Goal: Task Accomplishment & Management: Manage account settings

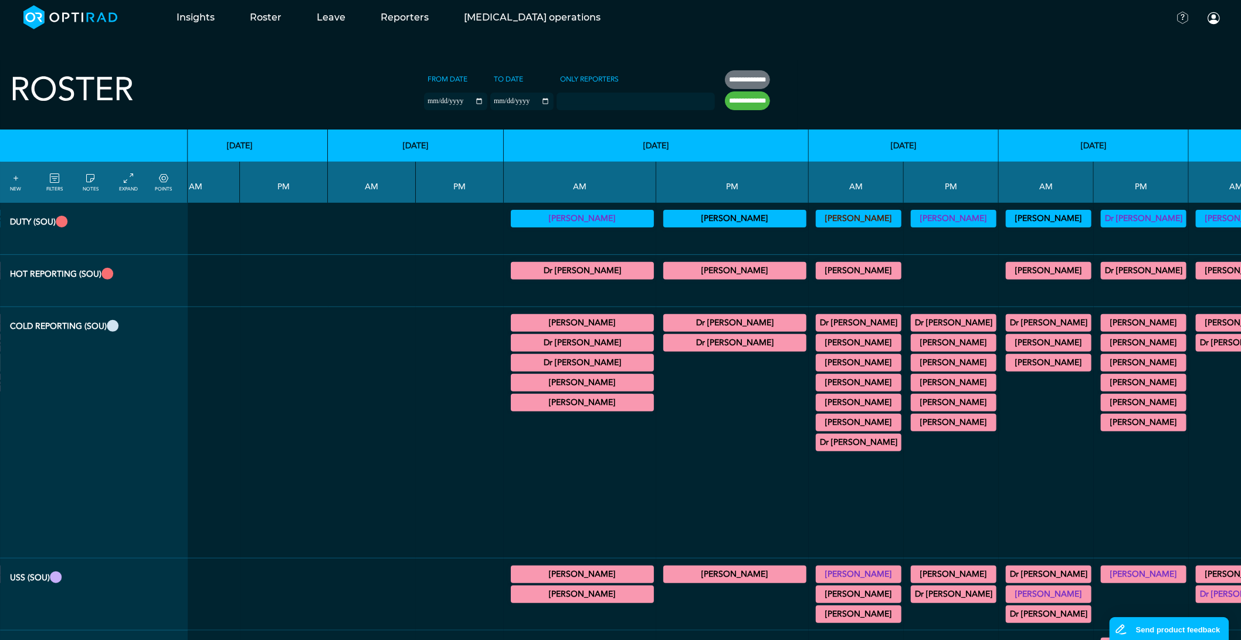
scroll to position [0, 1474]
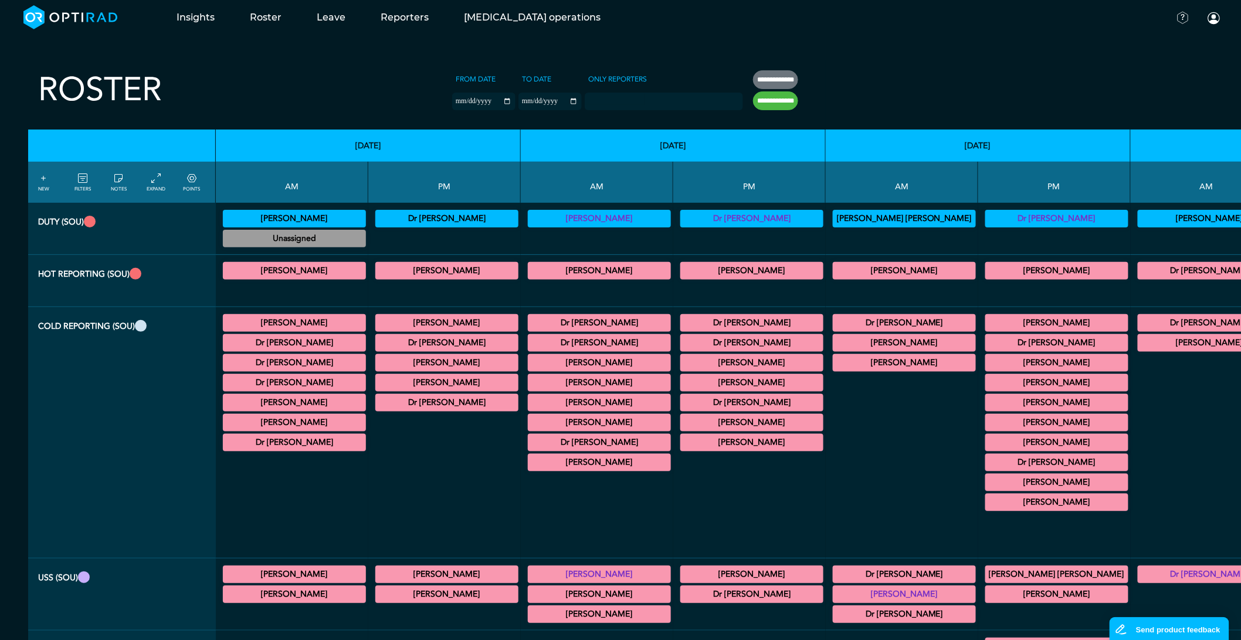
drag, startPoint x: 1087, startPoint y: 435, endPoint x: 1076, endPoint y: 439, distance: 11.7
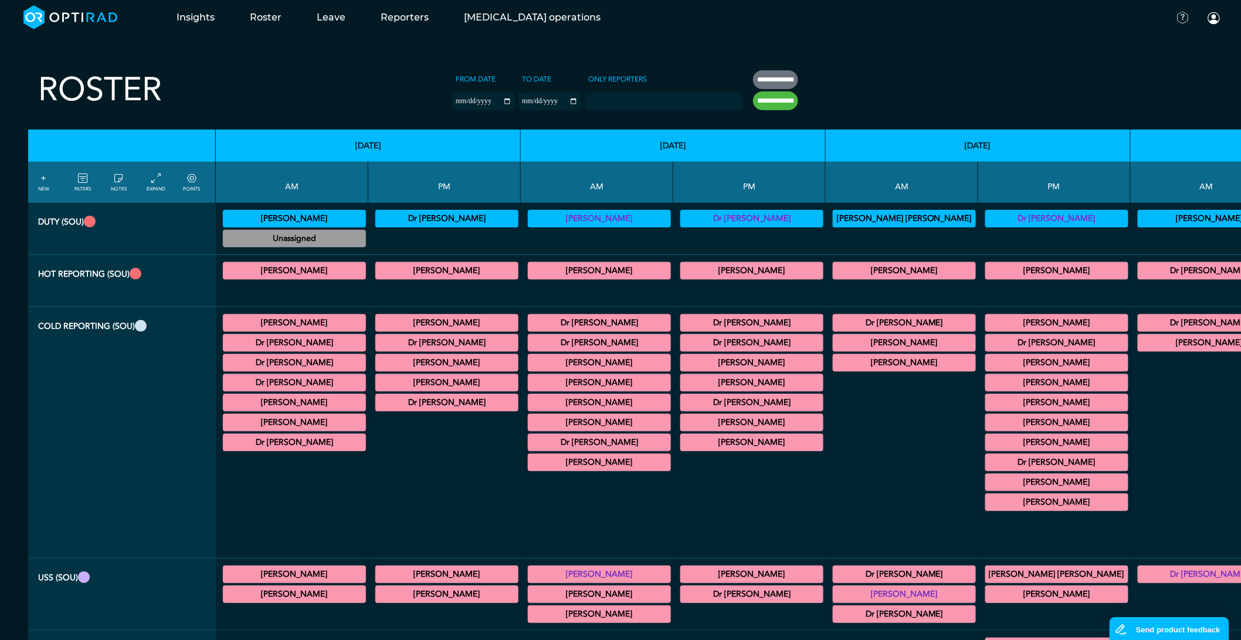
drag, startPoint x: 1131, startPoint y: 522, endPoint x: 1087, endPoint y: 511, distance: 45.4
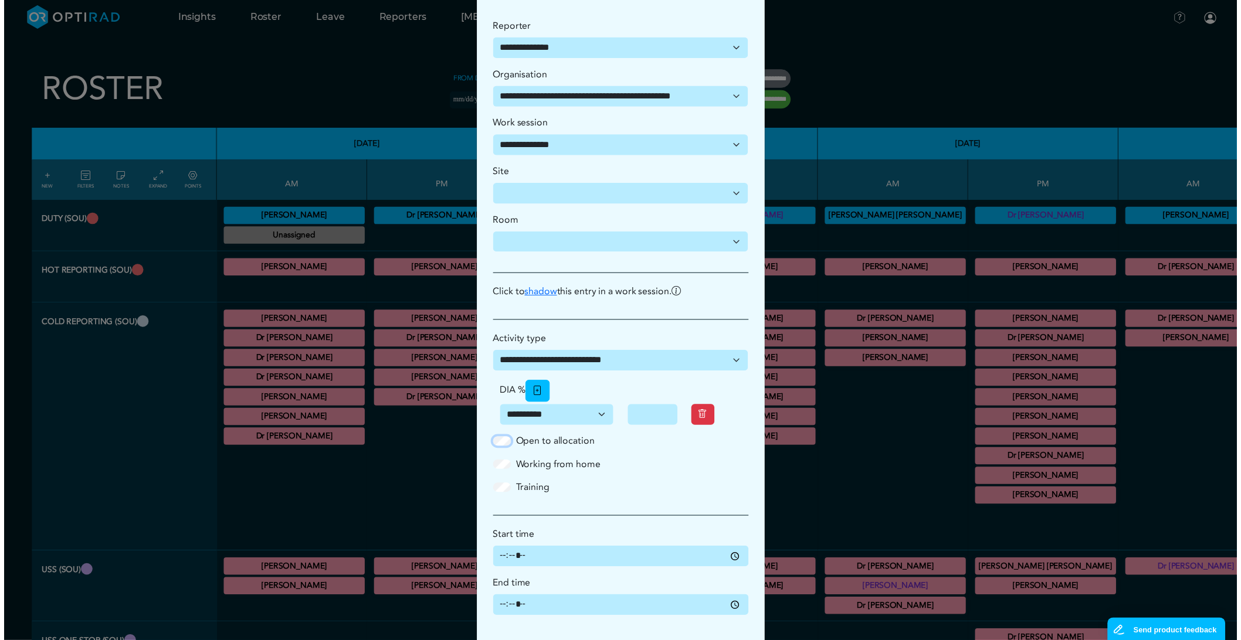
scroll to position [114, 0]
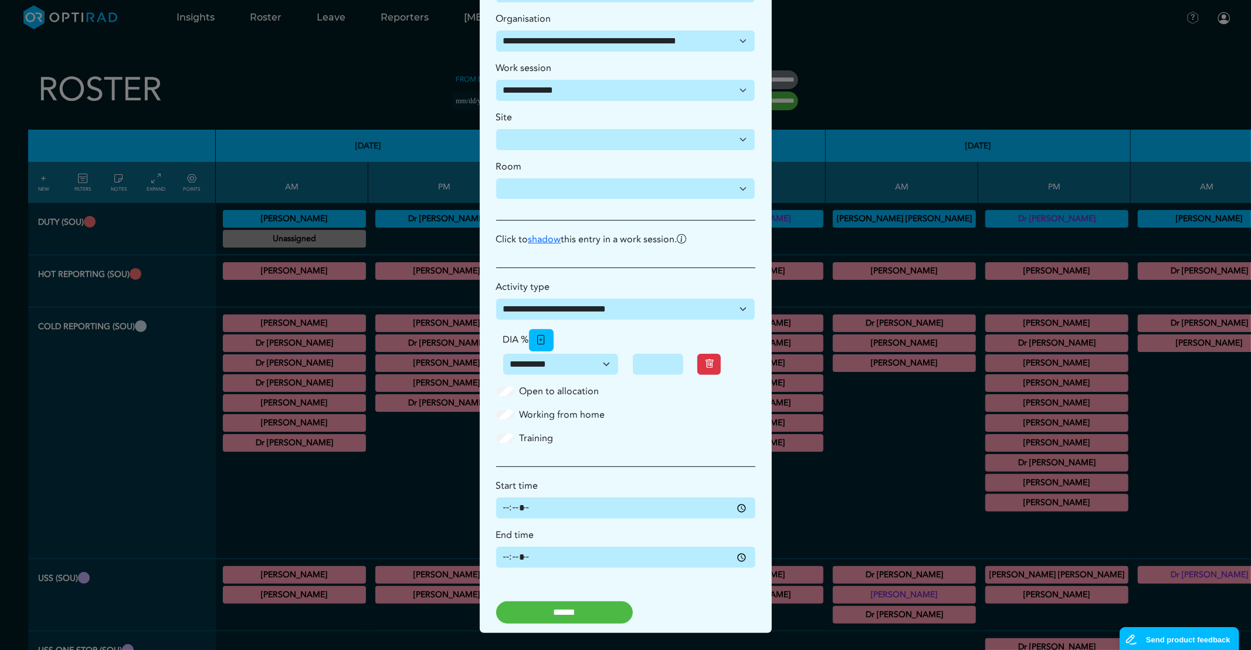
click at [579, 619] on input "******" at bounding box center [564, 612] width 137 height 22
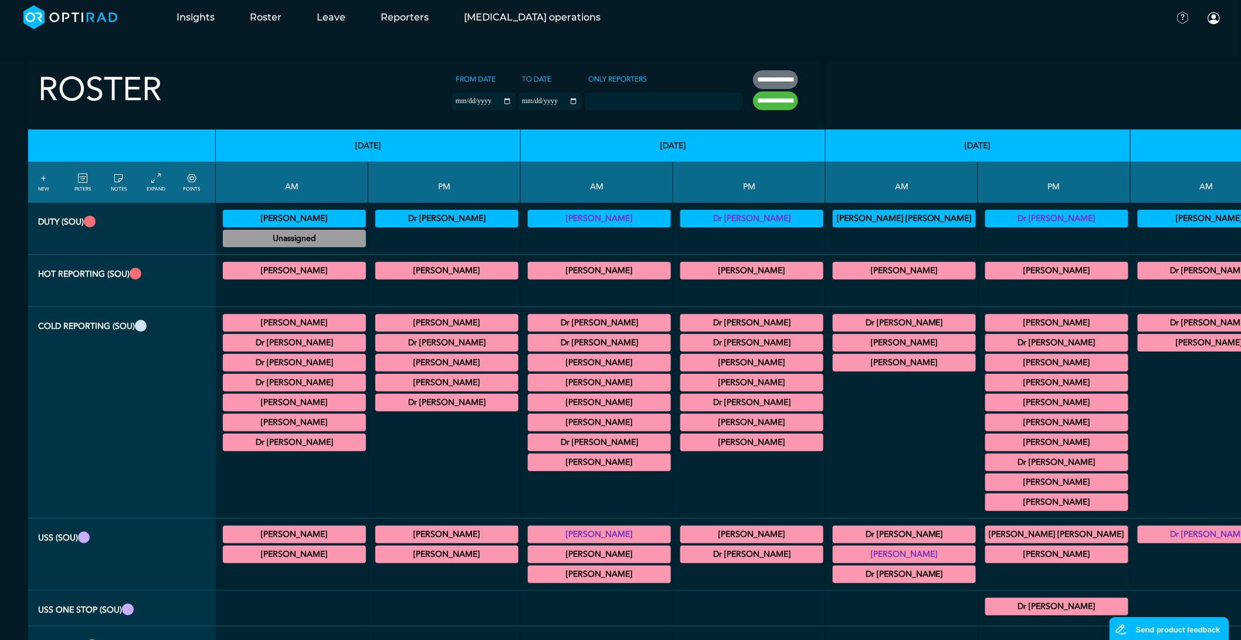
click at [185, 185] on link "POINTS" at bounding box center [191, 182] width 17 height 21
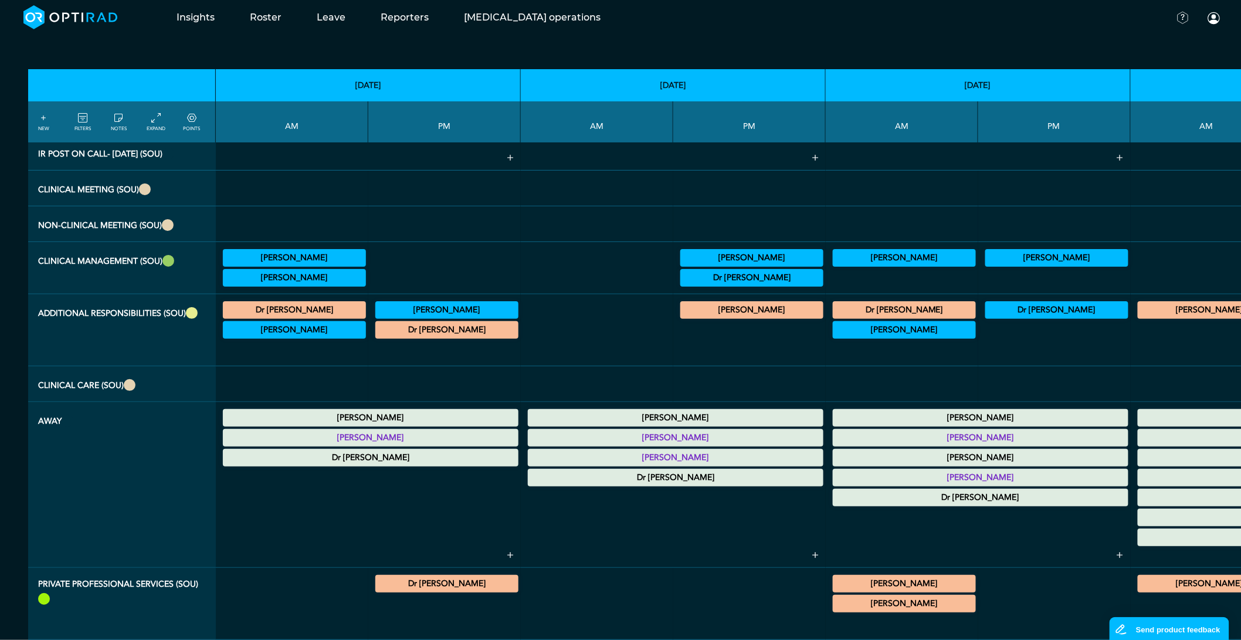
scroll to position [1818, 0]
click at [80, 124] on icon at bounding box center [82, 118] width 9 height 13
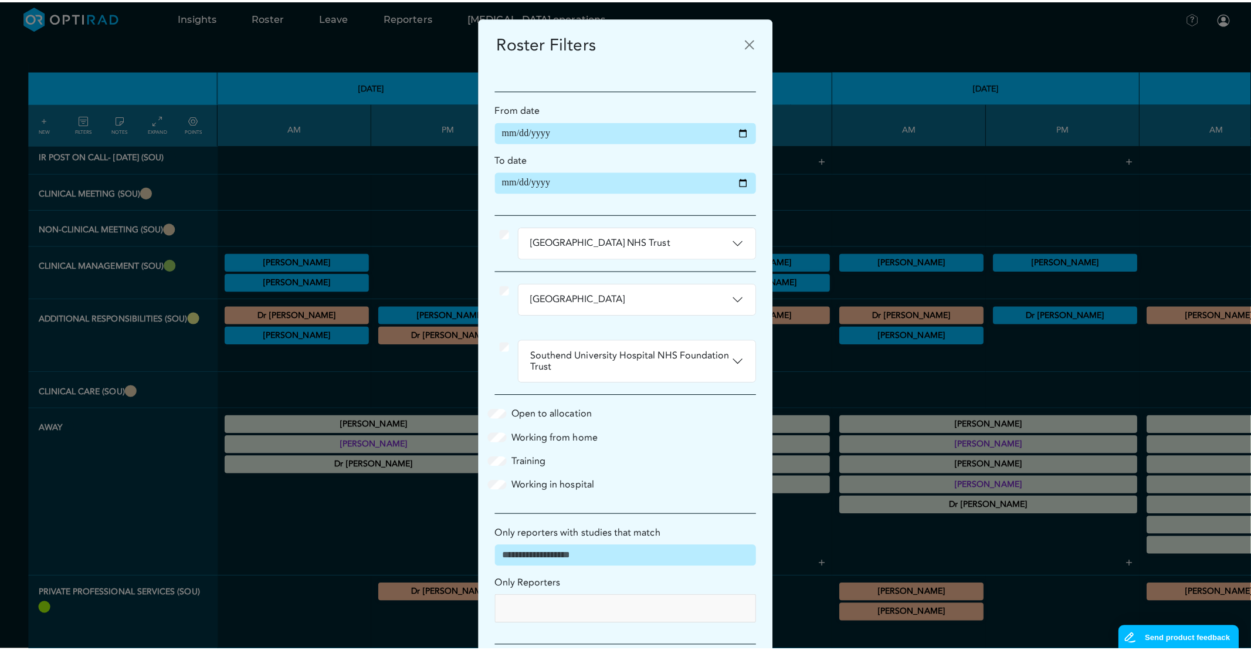
scroll to position [1808, 0]
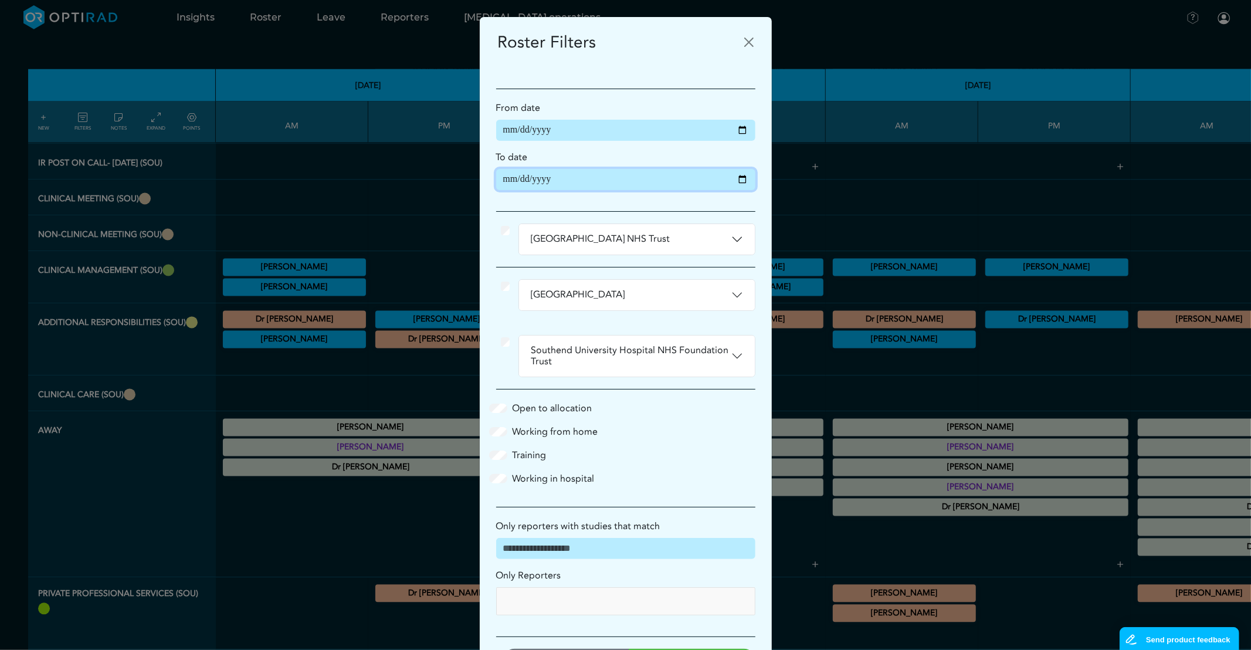
click at [740, 178] on input "**********" at bounding box center [625, 179] width 259 height 21
type input "**********"
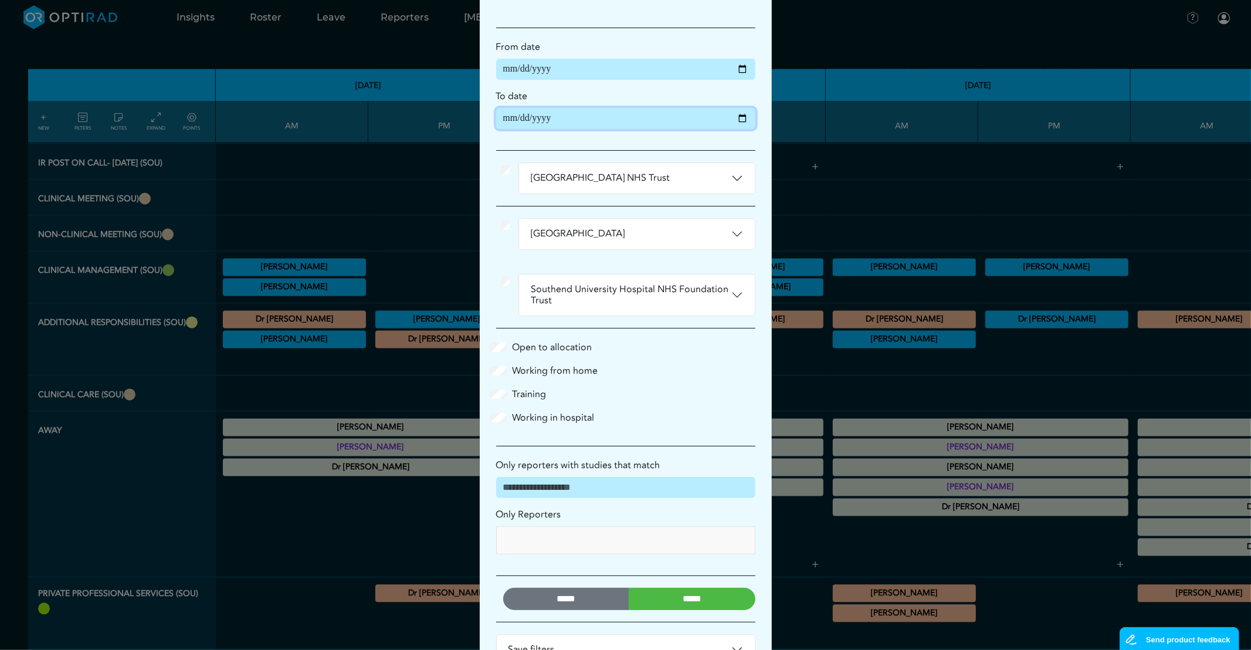
scroll to position [103, 0]
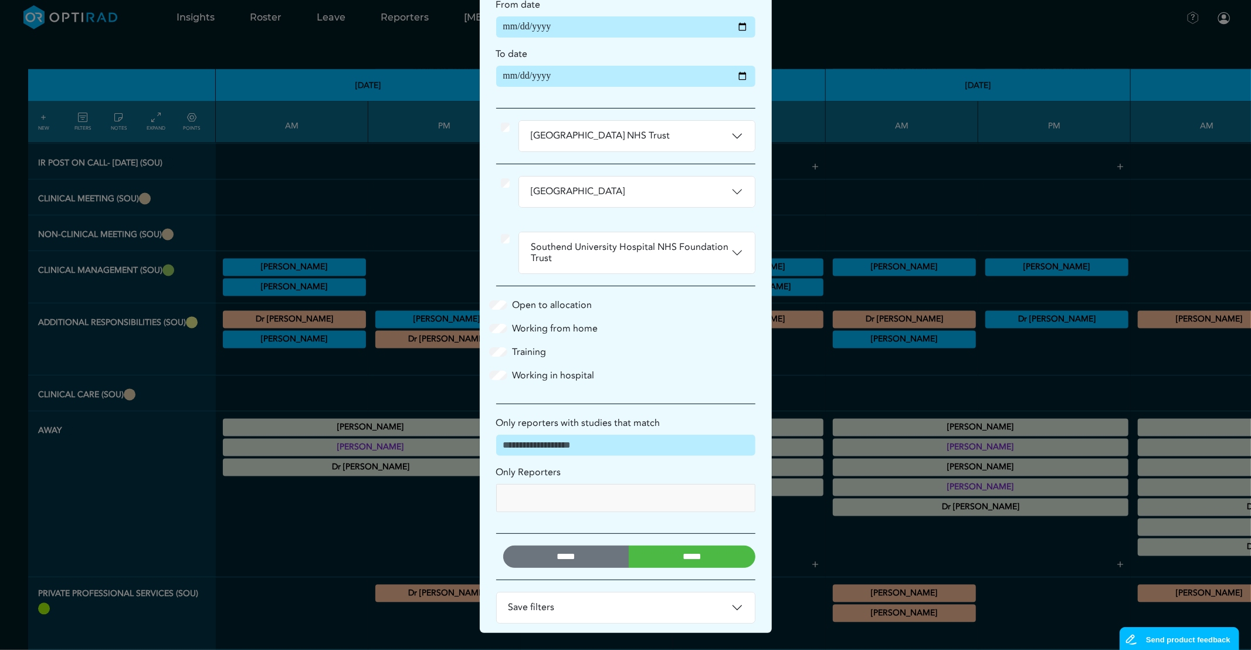
click at [724, 558] on input "*****" at bounding box center [692, 556] width 127 height 22
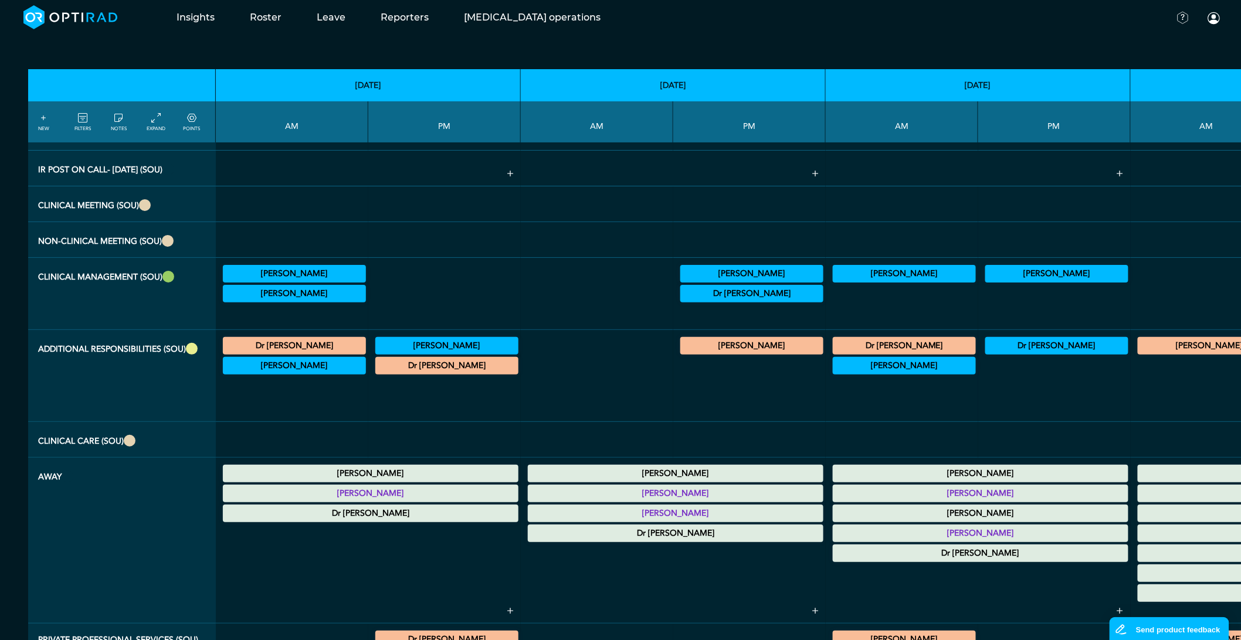
scroll to position [1808, 8791]
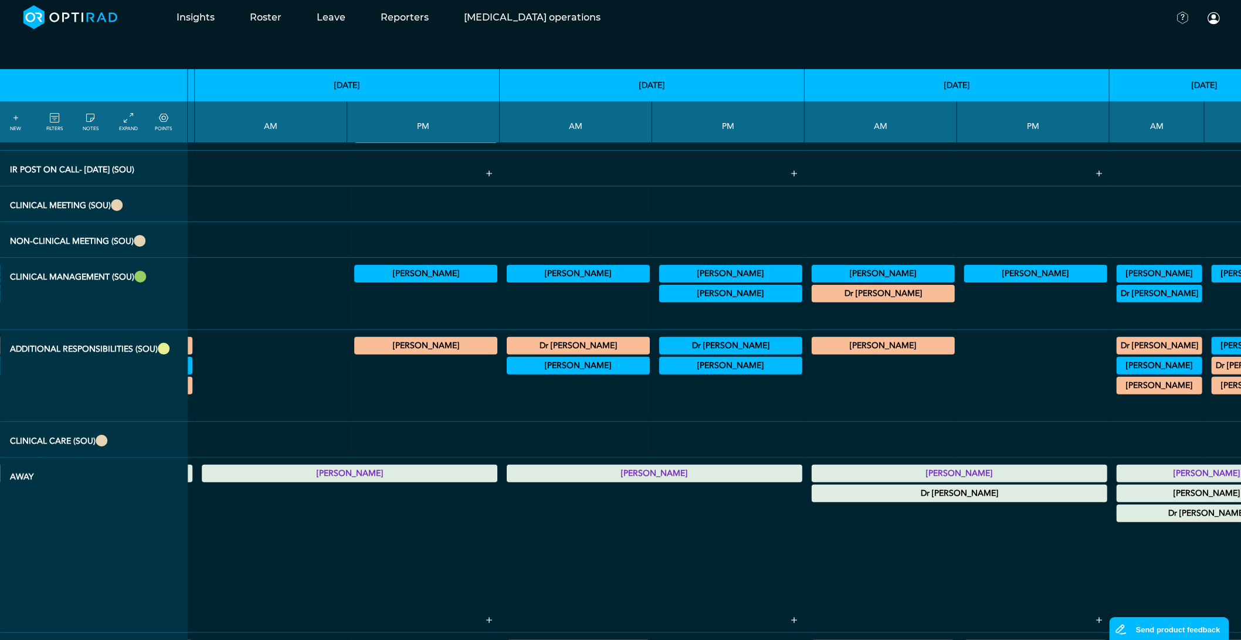
drag, startPoint x: 900, startPoint y: 537, endPoint x: 678, endPoint y: 63, distance: 523.4
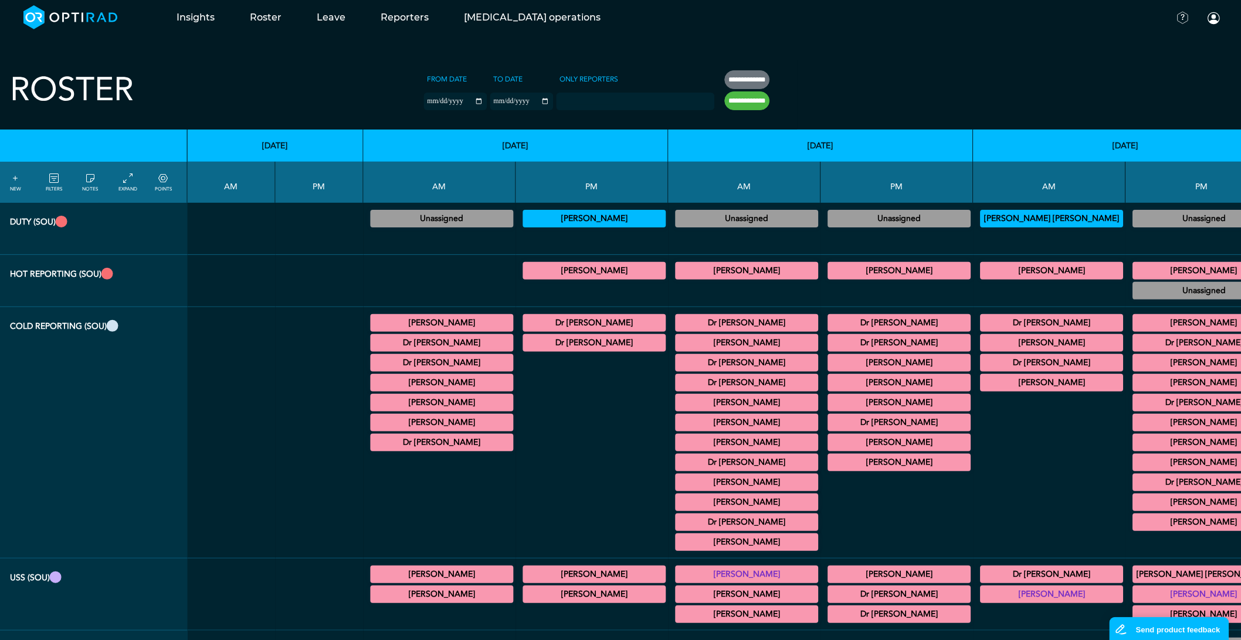
scroll to position [0, 10085]
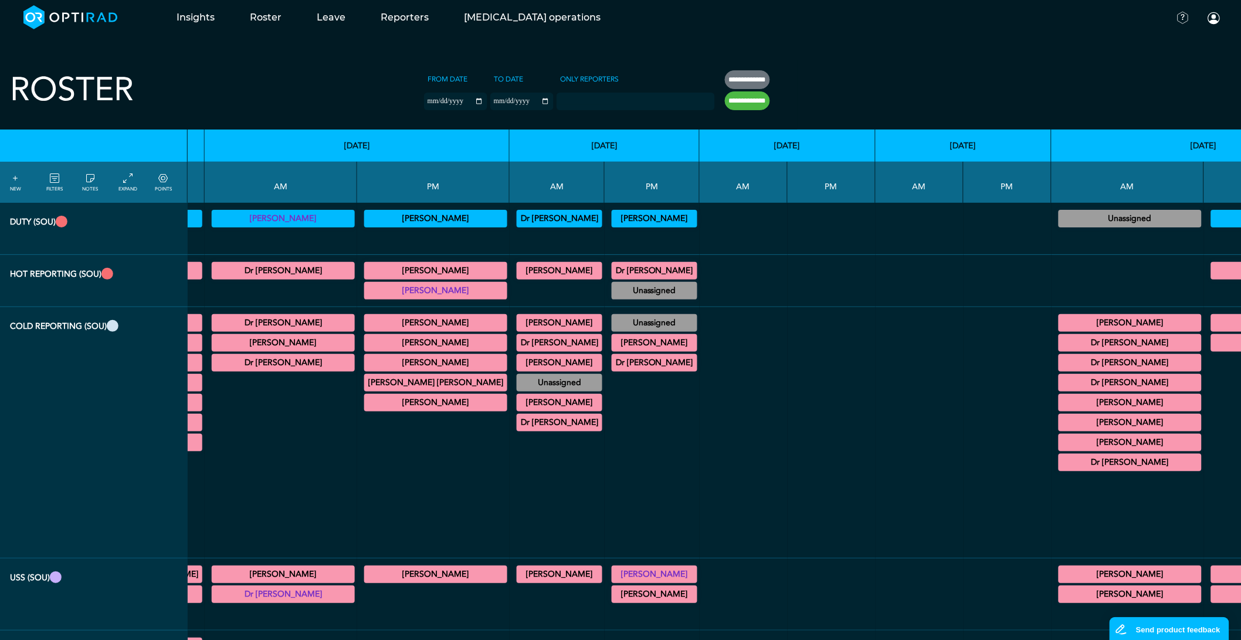
scroll to position [0, 5855]
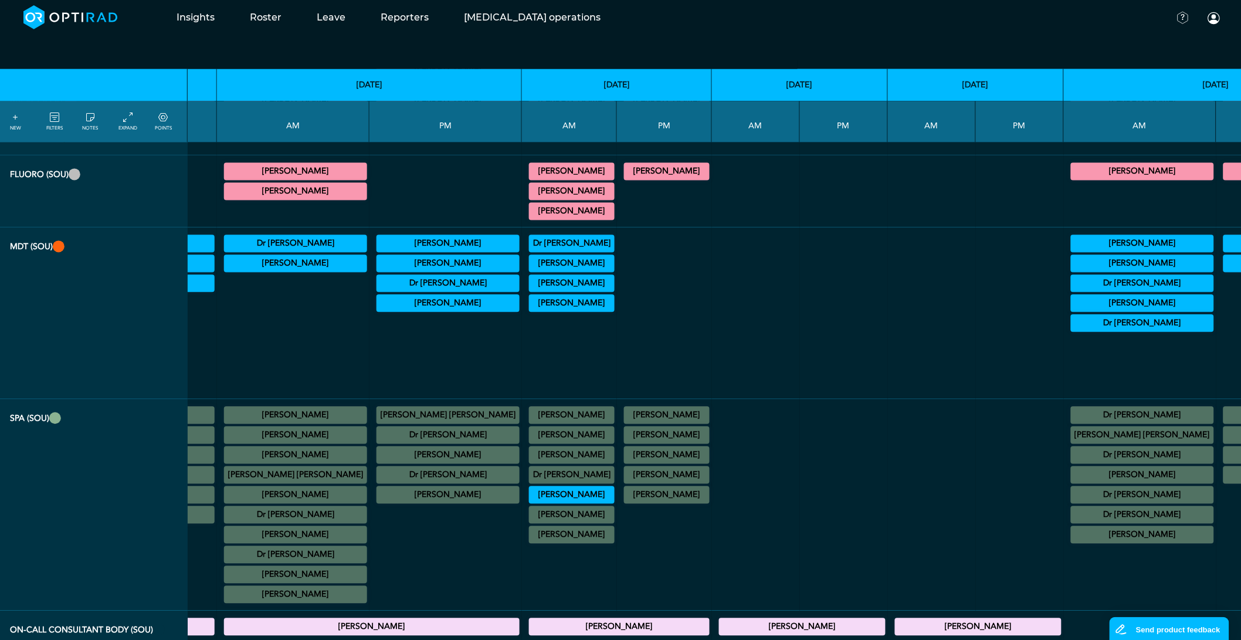
scroll to position [856, 5855]
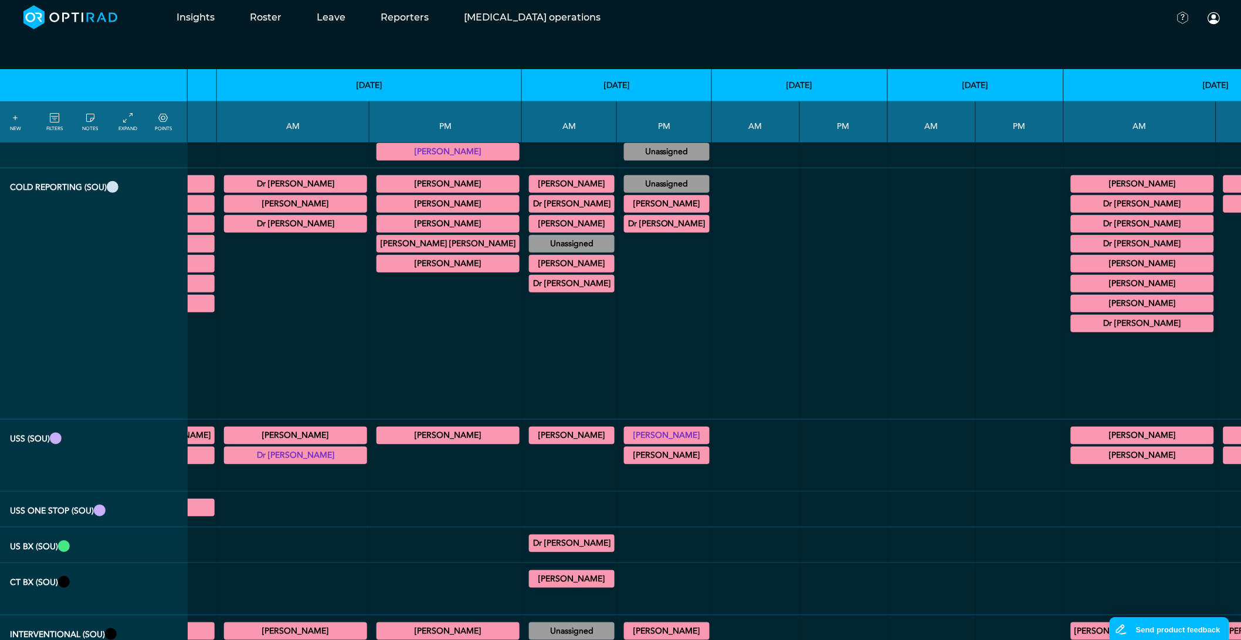
scroll to position [0, 5855]
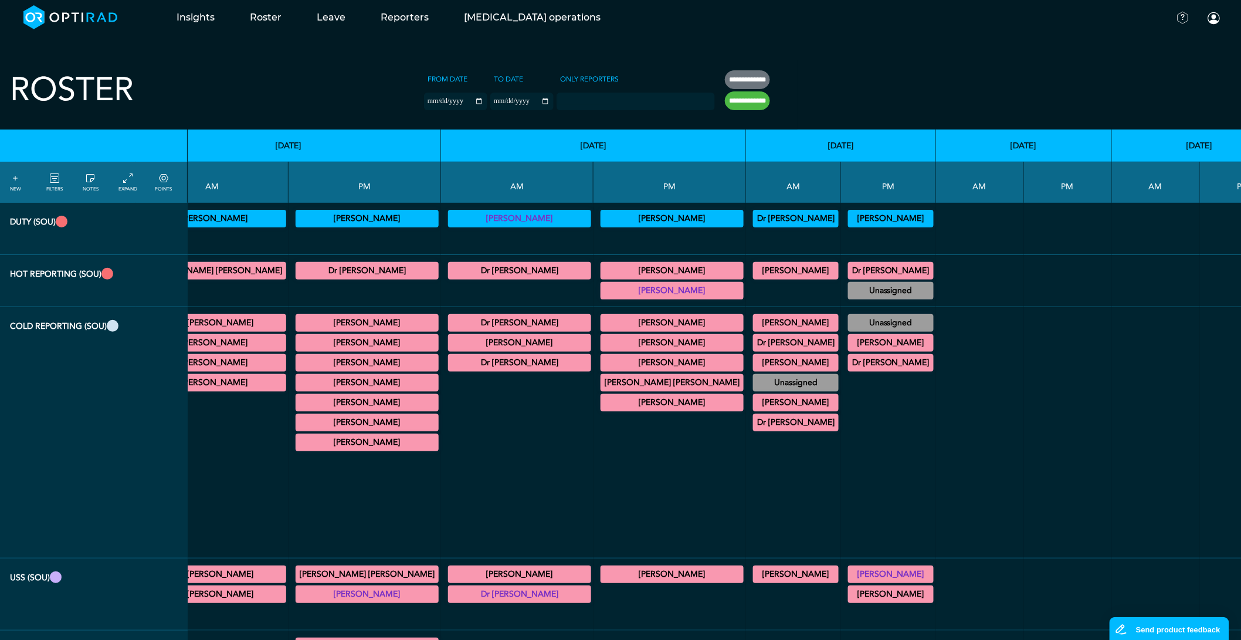
scroll to position [0, 5674]
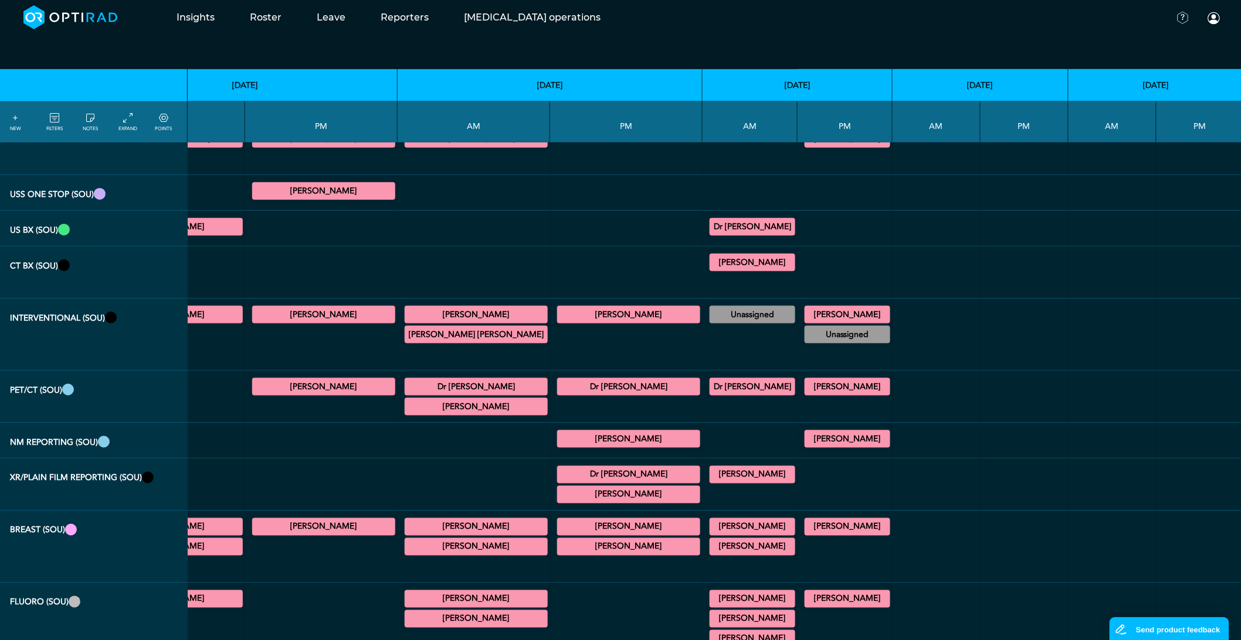
scroll to position [782, 5674]
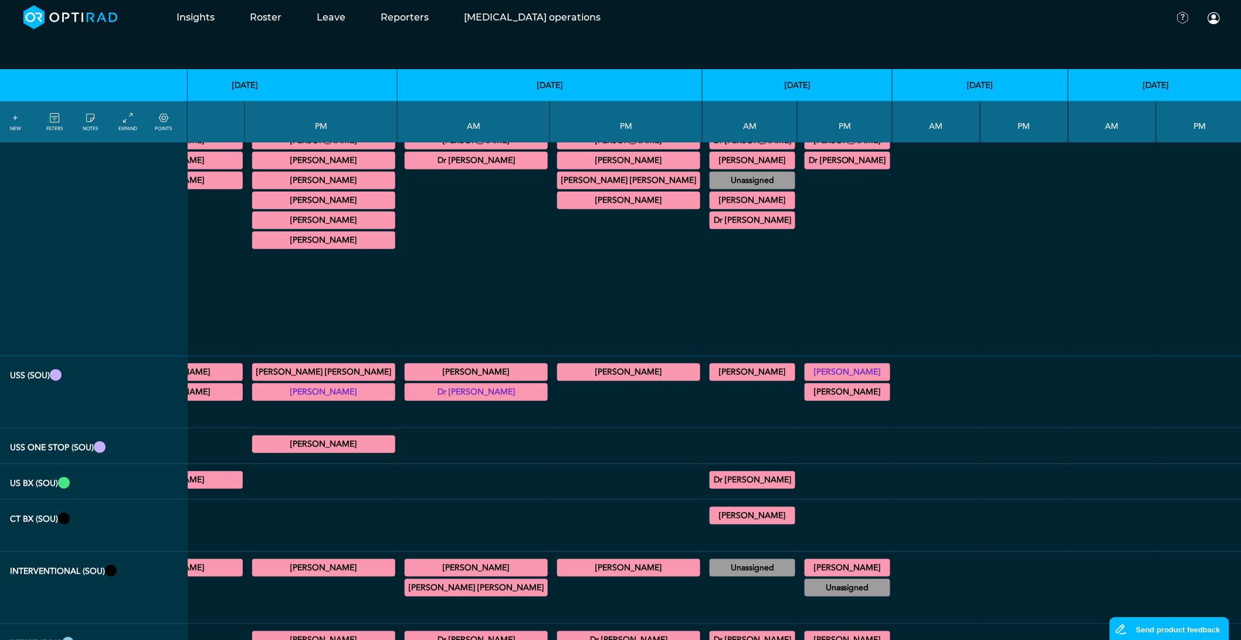
scroll to position [0, 5674]
